Goal: Information Seeking & Learning: Learn about a topic

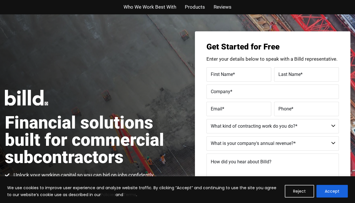
drag, startPoint x: 159, startPoint y: 128, endPoint x: 172, endPoint y: 123, distance: 14.0
click at [159, 128] on h1 "Financial solutions built for commercial subcontractors" at bounding box center [91, 140] width 173 height 52
drag, startPoint x: 330, startPoint y: 193, endPoint x: 331, endPoint y: 187, distance: 6.1
click at [330, 192] on button "Accept" at bounding box center [331, 191] width 31 height 13
